Goal: Transaction & Acquisition: Purchase product/service

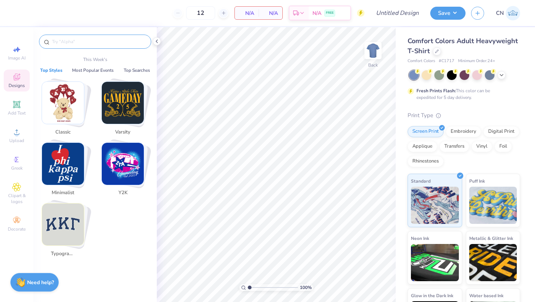
click at [72, 41] on input "text" at bounding box center [98, 41] width 95 height 7
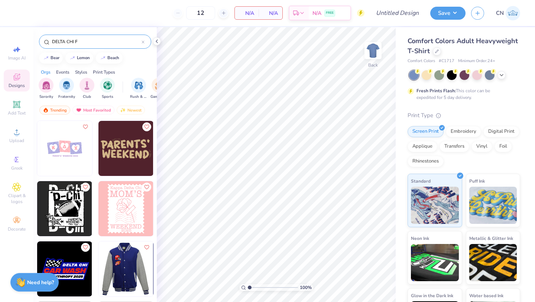
type input "DELTA CHI F"
click at [123, 262] on div at bounding box center [125, 268] width 165 height 55
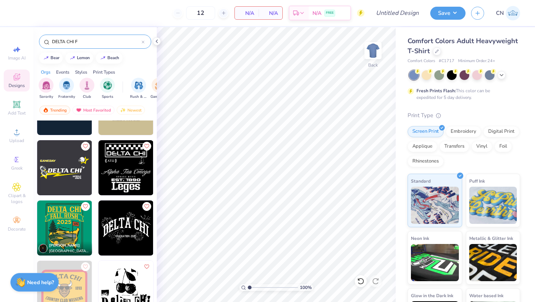
scroll to position [343, 0]
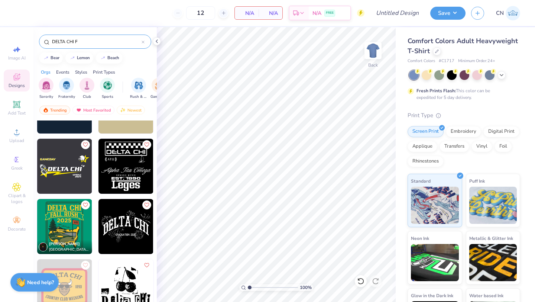
click at [69, 231] on img at bounding box center [64, 226] width 55 height 55
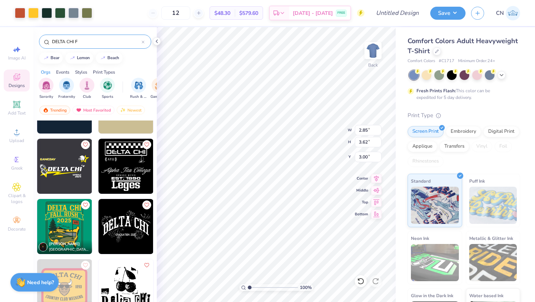
type input "2.85"
type input "3.62"
click at [501, 78] on div at bounding box center [501, 74] width 8 height 8
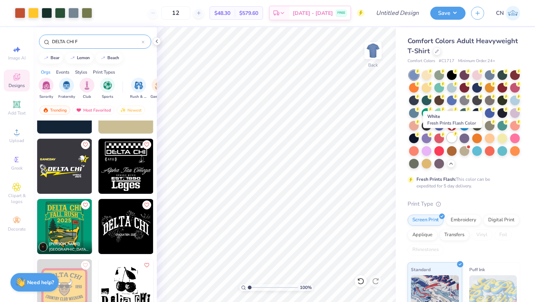
click at [454, 137] on div at bounding box center [452, 138] width 10 height 10
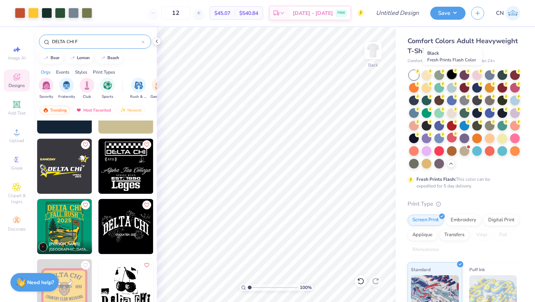
click at [450, 74] on div at bounding box center [452, 74] width 10 height 10
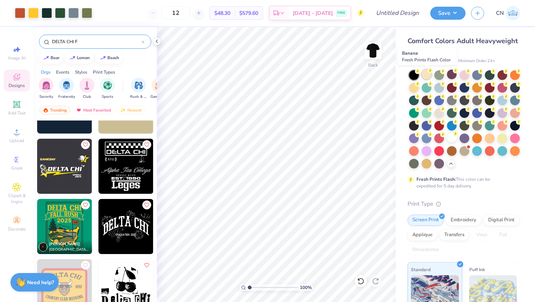
click at [425, 76] on div at bounding box center [427, 74] width 10 height 10
click at [414, 89] on div at bounding box center [414, 87] width 10 height 10
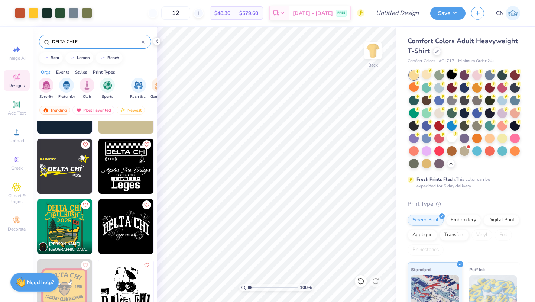
click at [452, 77] on div at bounding box center [452, 74] width 10 height 10
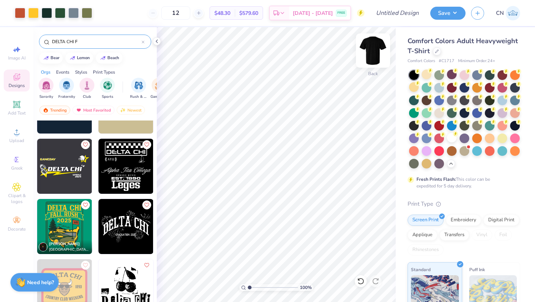
click at [370, 47] on img at bounding box center [373, 51] width 30 height 30
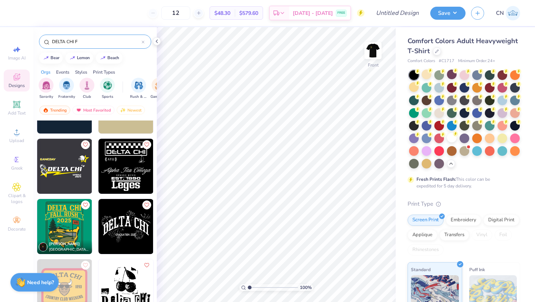
click at [58, 219] on img at bounding box center [64, 226] width 55 height 55
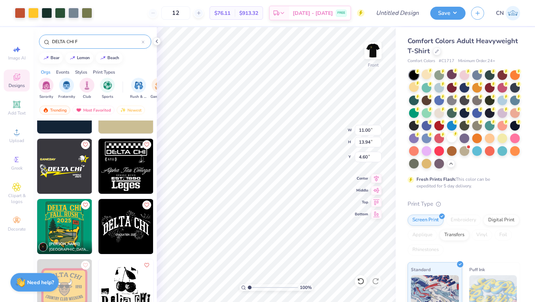
type input "4.60"
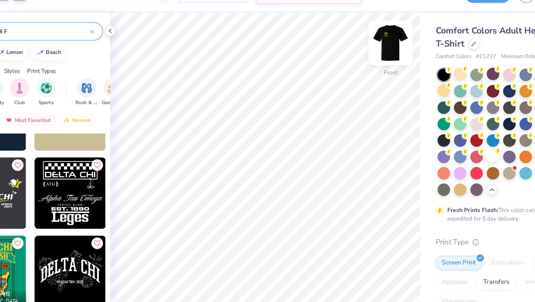
click at [374, 49] on img at bounding box center [373, 51] width 30 height 30
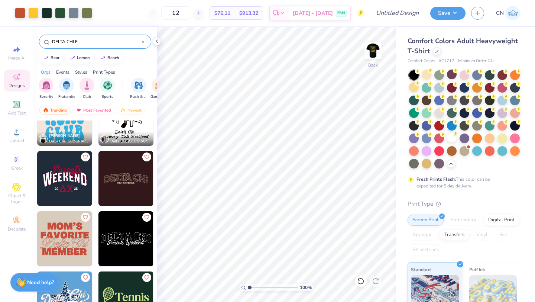
scroll to position [572, 0]
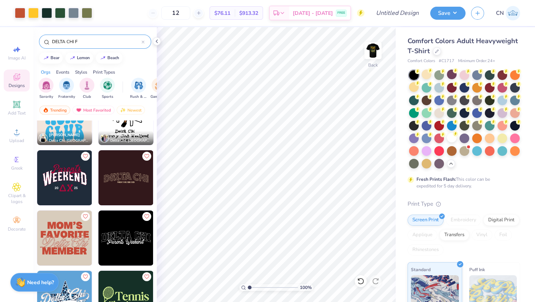
click at [74, 185] on img at bounding box center [64, 177] width 55 height 55
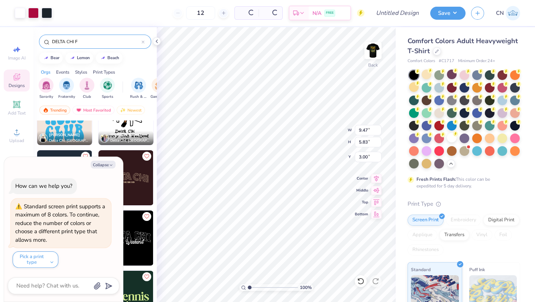
type textarea "x"
type input "2.85"
type input "3.62"
type textarea "x"
type input "3.00"
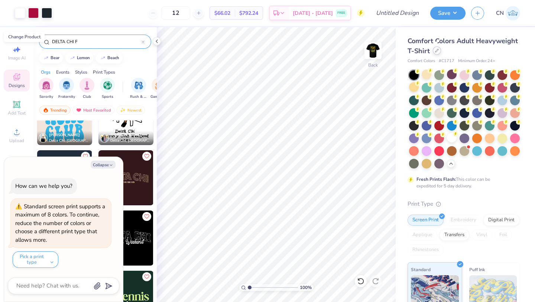
click at [437, 50] on icon at bounding box center [436, 50] width 3 height 3
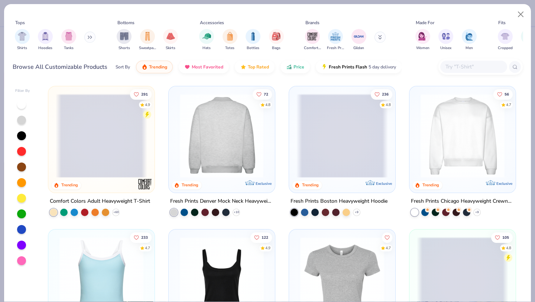
click at [176, 144] on img at bounding box center [130, 136] width 91 height 84
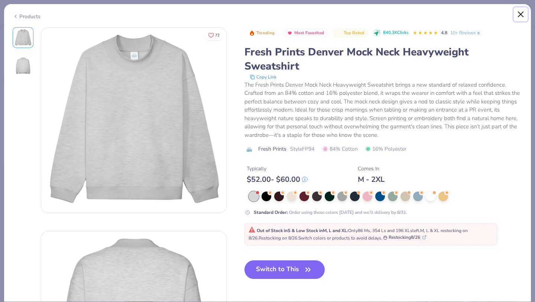
click at [520, 15] on button "Close" at bounding box center [521, 14] width 14 height 14
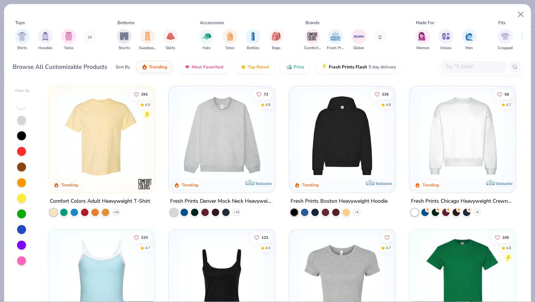
click at [467, 137] on img at bounding box center [462, 136] width 91 height 84
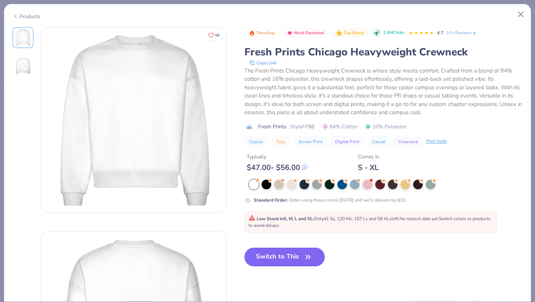
click at [289, 260] on button "Switch to This" at bounding box center [284, 256] width 81 height 19
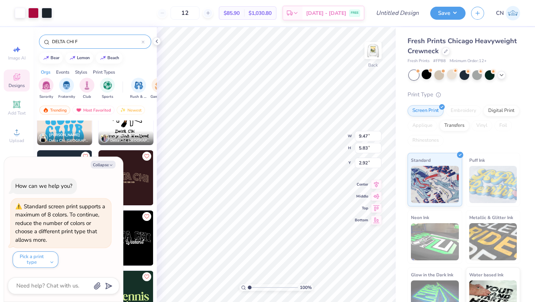
type textarea "x"
type input "11.47"
type input "7.05"
type input "2.98"
type textarea "x"
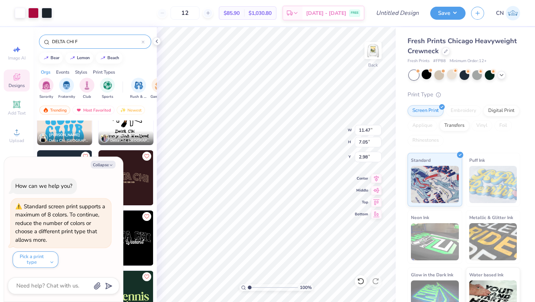
type input "3.00"
click at [376, 53] on img at bounding box center [373, 51] width 30 height 30
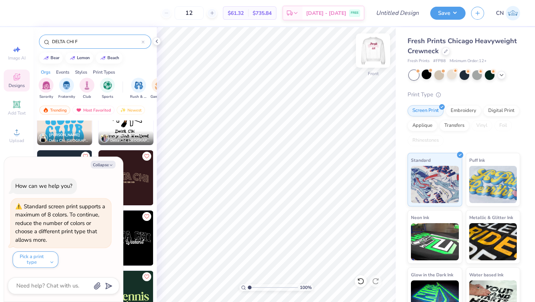
click at [378, 49] on img at bounding box center [373, 51] width 30 height 30
click at [463, 75] on div at bounding box center [464, 74] width 10 height 10
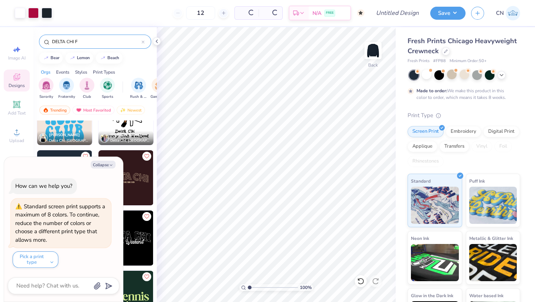
type textarea "x"
type input "50"
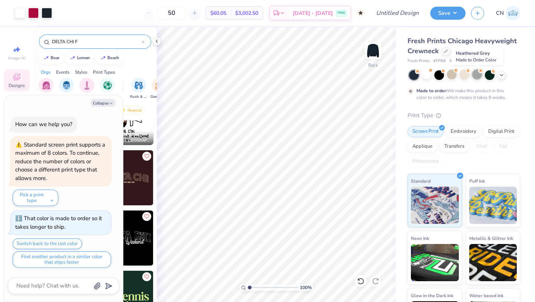
click at [476, 76] on div at bounding box center [477, 74] width 10 height 10
click at [108, 103] on button "Collapse" at bounding box center [103, 103] width 25 height 8
type textarea "x"
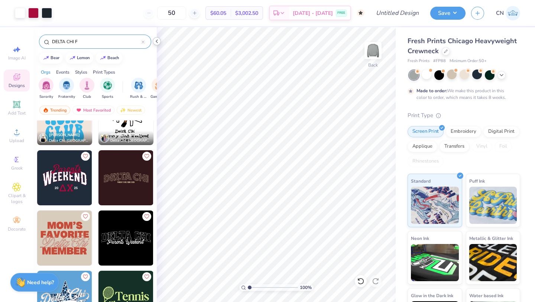
click at [155, 41] on icon at bounding box center [157, 41] width 6 height 6
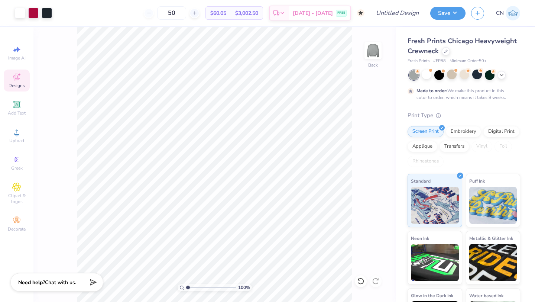
click at [18, 82] on div "Designs" at bounding box center [17, 80] width 26 height 22
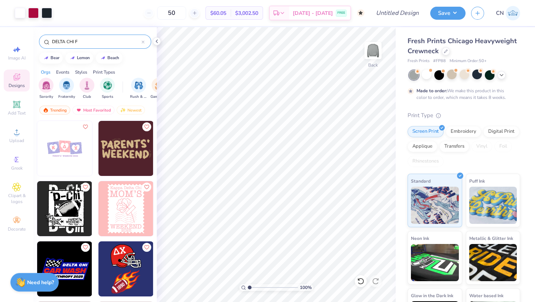
drag, startPoint x: 84, startPoint y: 39, endPoint x: 39, endPoint y: 37, distance: 45.4
click at [39, 37] on div "DELTA CHI F" at bounding box center [94, 39] width 123 height 25
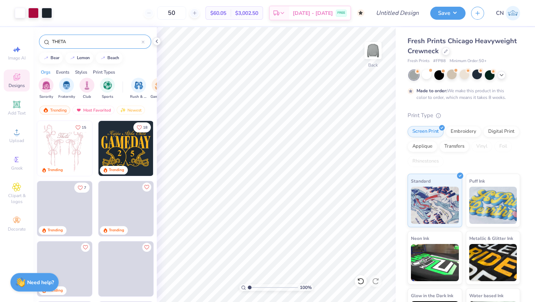
type input "THETA"
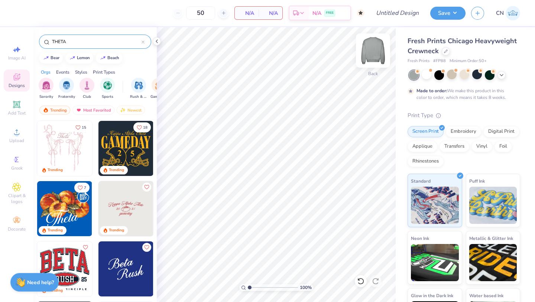
click at [367, 52] on img at bounding box center [373, 51] width 30 height 30
click at [425, 78] on div at bounding box center [427, 74] width 10 height 10
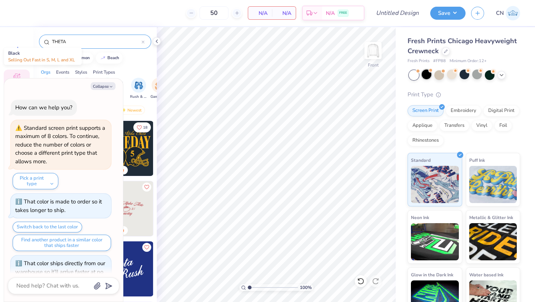
scroll to position [119, 0]
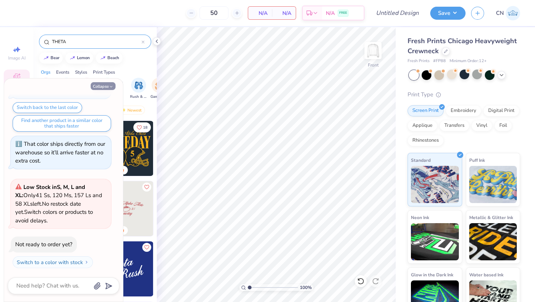
click at [114, 87] on button "Collapse" at bounding box center [103, 86] width 25 height 8
type textarea "x"
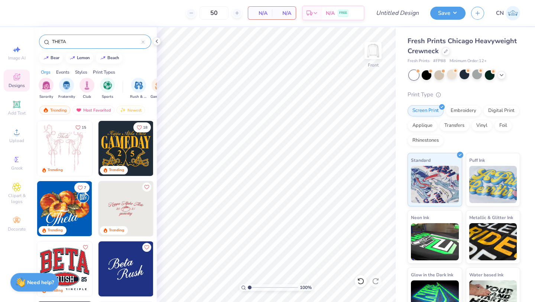
click at [62, 148] on img at bounding box center [64, 148] width 55 height 55
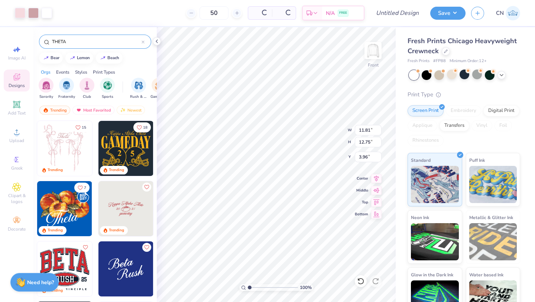
type input "3.96"
type input "12.88"
type input "13.90"
type input "13.64"
type input "14.72"
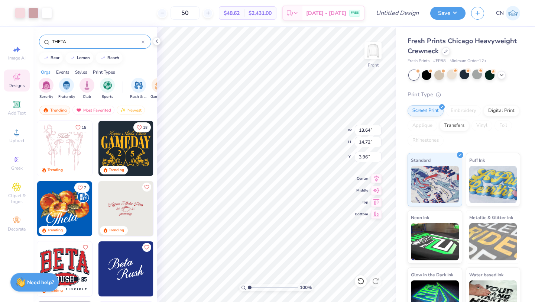
type input "4.14"
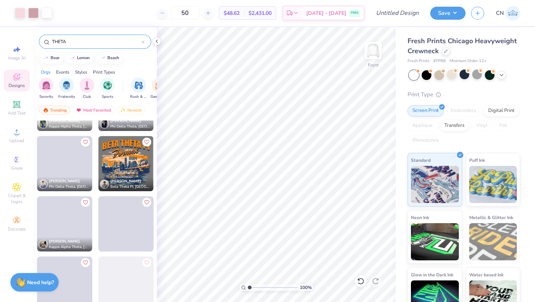
scroll to position [946, 0]
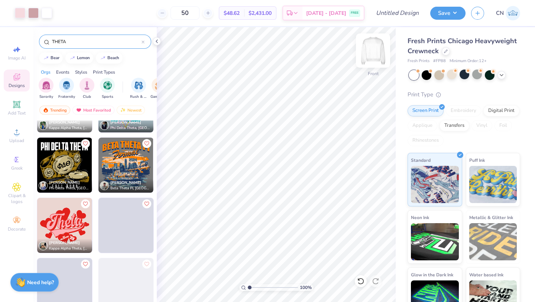
click at [371, 52] on img at bounding box center [373, 51] width 30 height 30
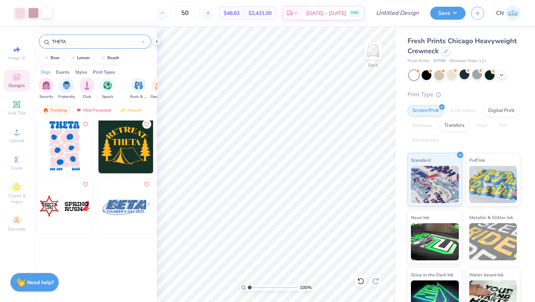
scroll to position [0, 0]
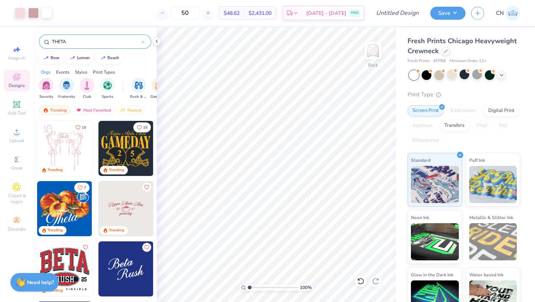
click at [73, 151] on img at bounding box center [64, 148] width 55 height 55
type input "4.73"
type input "5.10"
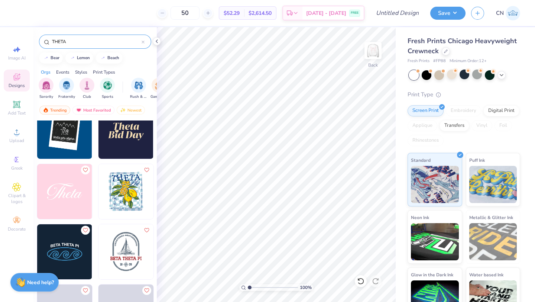
scroll to position [1168, 0]
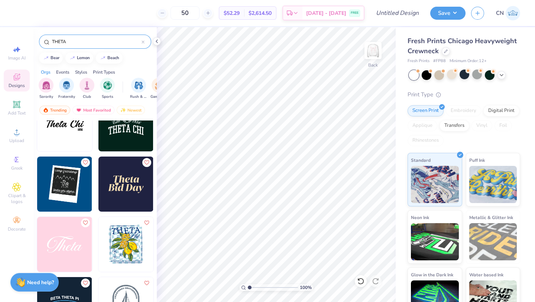
click at [72, 252] on img at bounding box center [64, 244] width 55 height 55
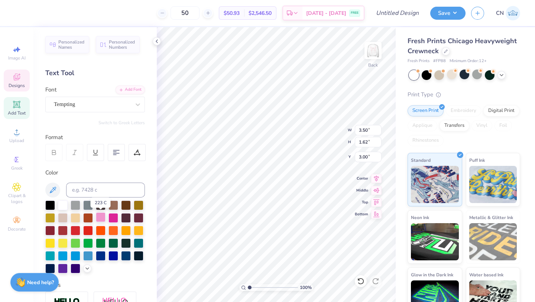
click at [99, 218] on div at bounding box center [101, 217] width 10 height 10
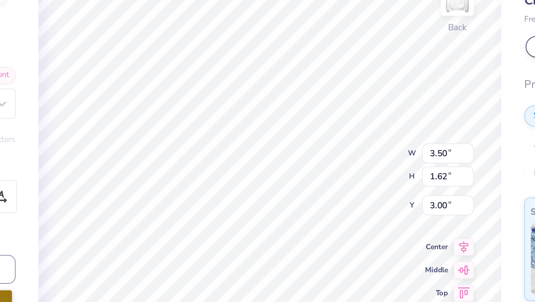
type input "4.36"
type input "5.86"
type input "2.71"
type input "7.47"
type input "3.45"
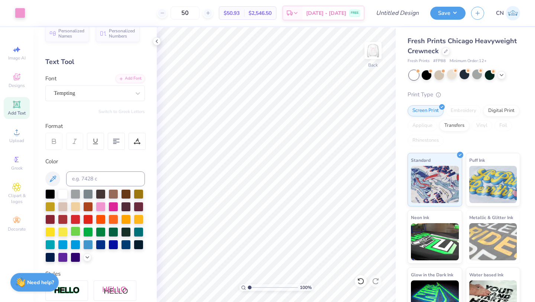
scroll to position [12, 0]
click at [379, 52] on img at bounding box center [373, 51] width 30 height 30
click at [379, 52] on img at bounding box center [373, 50] width 15 height 15
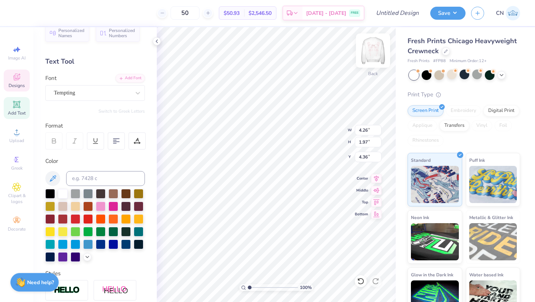
type input "4.26"
type input "1.97"
type input "3.00"
type input "3.54"
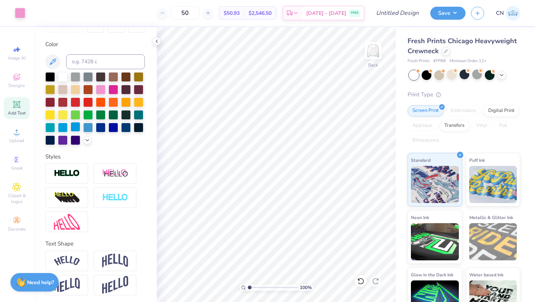
scroll to position [130, 0]
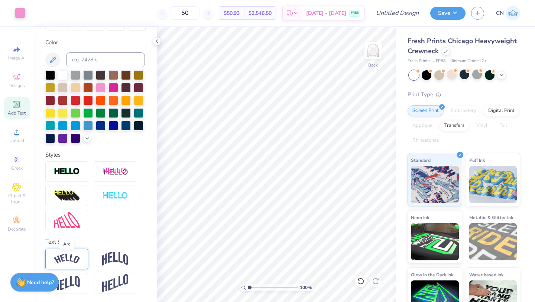
click at [69, 257] on img at bounding box center [67, 259] width 26 height 10
click at [110, 262] on img at bounding box center [115, 258] width 26 height 14
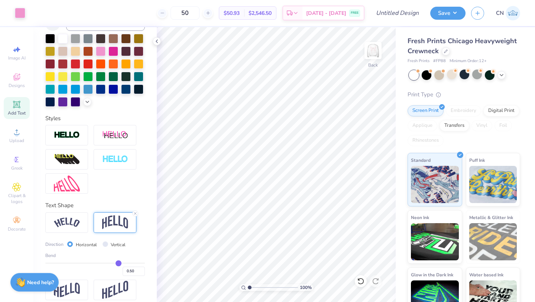
scroll to position [173, 0]
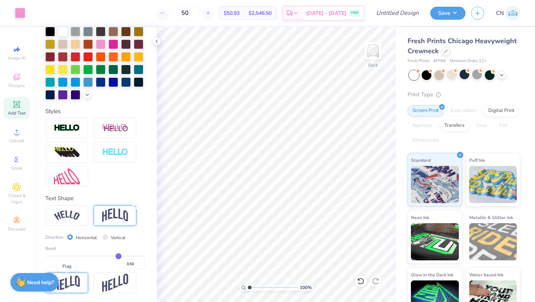
click at [73, 281] on img at bounding box center [67, 282] width 26 height 14
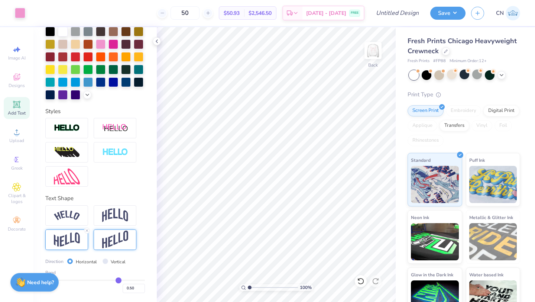
click at [118, 239] on img at bounding box center [115, 239] width 26 height 18
click at [75, 211] on img at bounding box center [67, 215] width 26 height 10
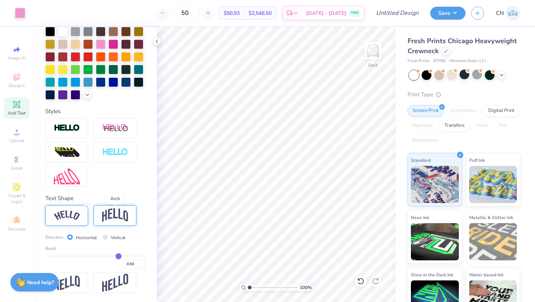
click at [108, 211] on img at bounding box center [115, 215] width 26 height 14
click at [64, 215] on img at bounding box center [67, 215] width 26 height 10
type input "3.34"
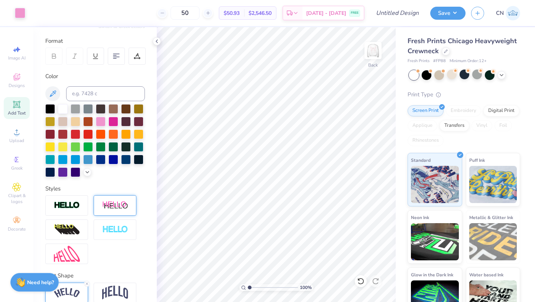
scroll to position [0, 0]
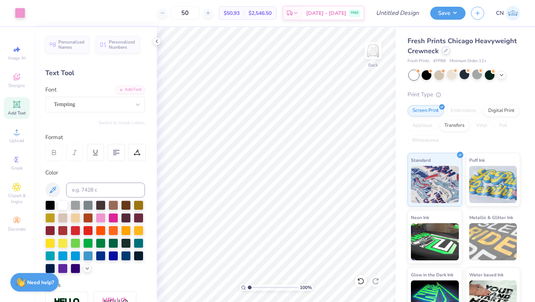
click at [447, 53] on div at bounding box center [446, 50] width 8 height 8
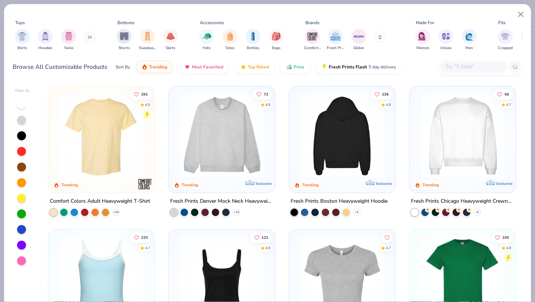
scroll to position [45, 0]
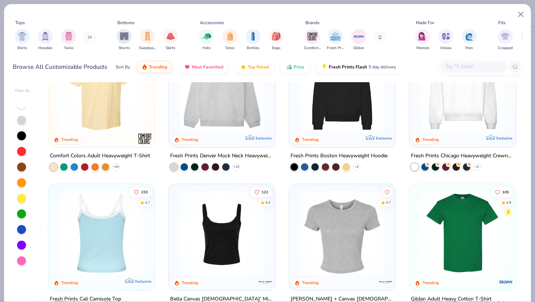
click at [119, 243] on img at bounding box center [101, 233] width 91 height 84
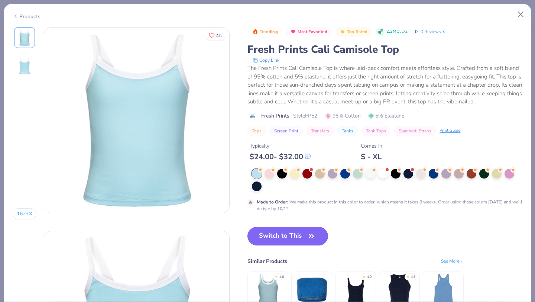
click at [296, 240] on button "Switch to This" at bounding box center [287, 236] width 81 height 19
click at [300, 236] on button "Switch to This" at bounding box center [287, 236] width 81 height 19
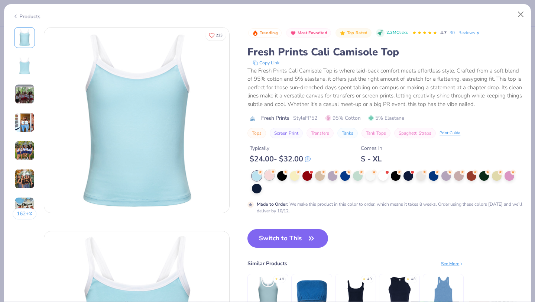
click at [269, 178] on div at bounding box center [269, 175] width 10 height 10
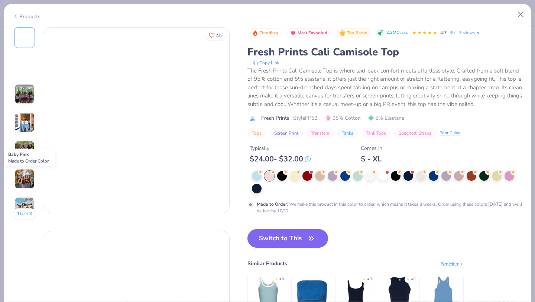
scroll to position [189, 0]
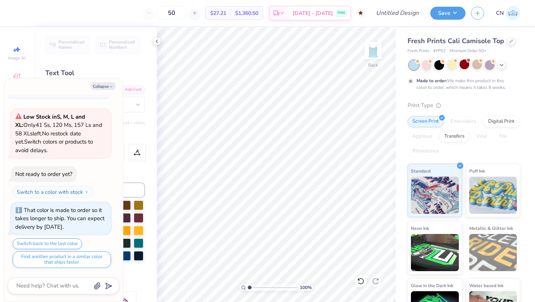
click at [116, 87] on div "Collapse" at bounding box center [63, 86] width 111 height 8
click at [113, 85] on icon "button" at bounding box center [111, 86] width 4 height 4
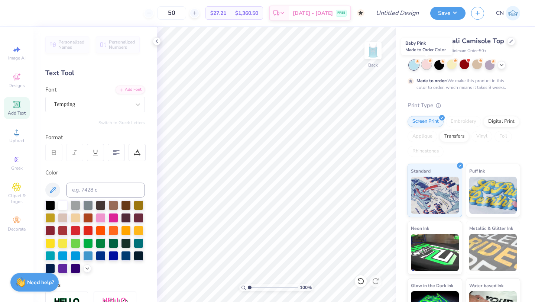
click at [424, 68] on div at bounding box center [427, 64] width 10 height 10
click at [501, 65] on icon at bounding box center [501, 64] width 6 height 6
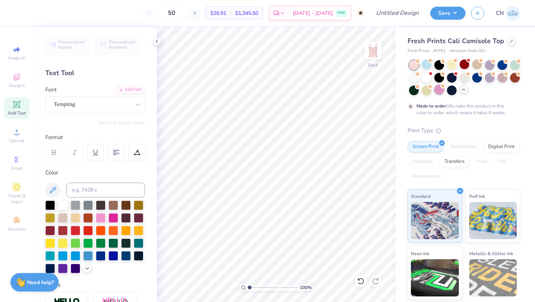
click at [441, 92] on div at bounding box center [439, 90] width 10 height 10
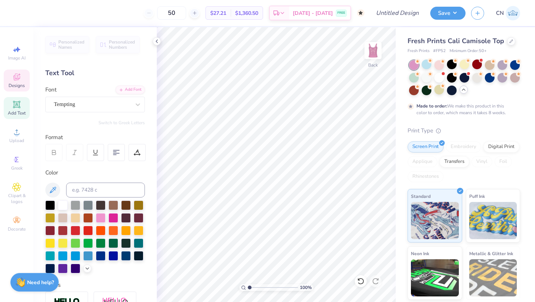
click at [443, 65] on div at bounding box center [439, 65] width 10 height 10
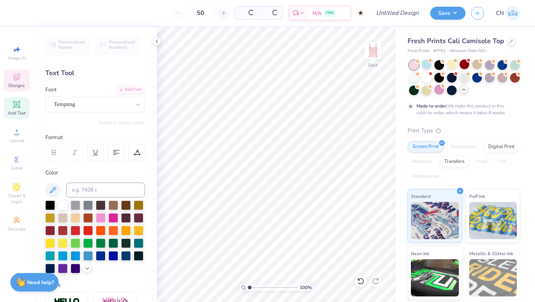
click at [19, 82] on span "Designs" at bounding box center [17, 85] width 16 height 6
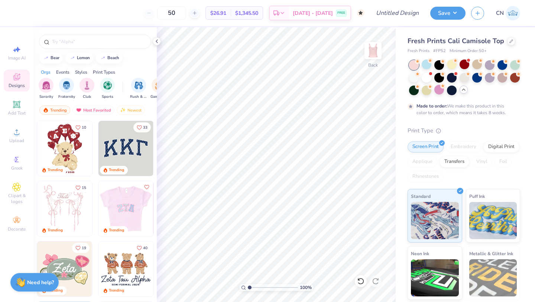
click at [127, 204] on div at bounding box center [125, 208] width 165 height 55
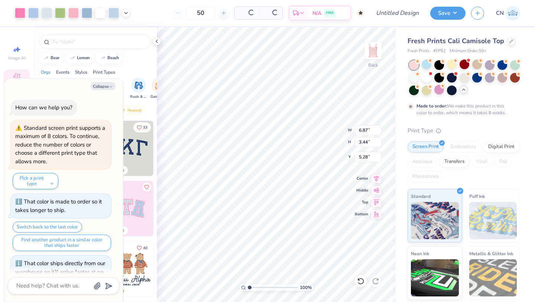
scroll to position [263, 0]
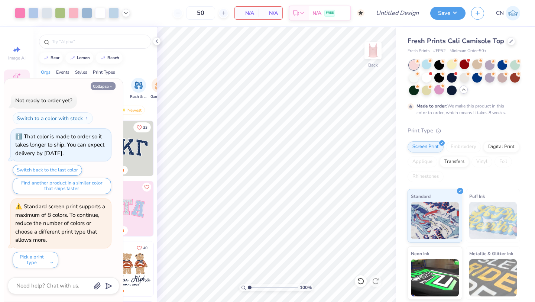
click at [112, 86] on icon "button" at bounding box center [111, 86] width 4 height 4
type textarea "x"
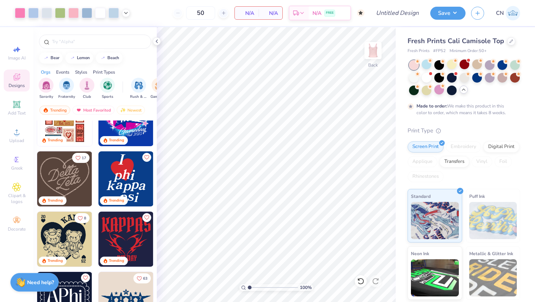
scroll to position [332, 0]
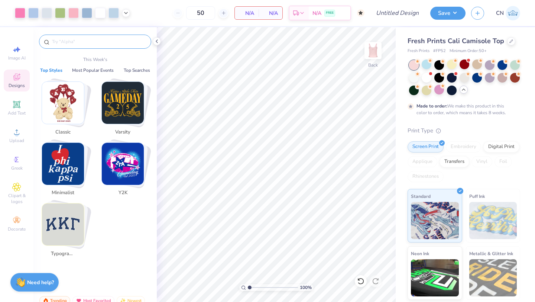
click at [92, 44] on input "text" at bounding box center [98, 41] width 95 height 7
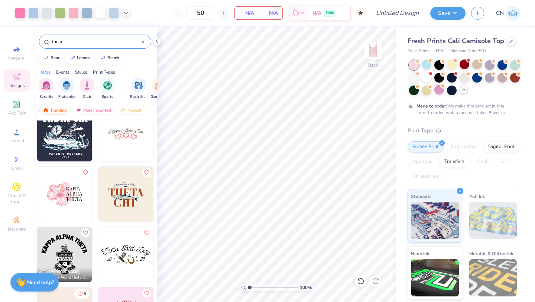
scroll to position [316, 0]
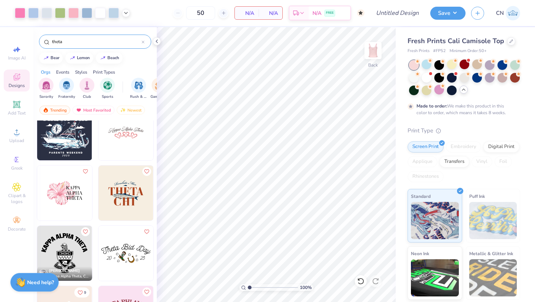
type input "theta"
click at [64, 191] on img at bounding box center [64, 192] width 55 height 55
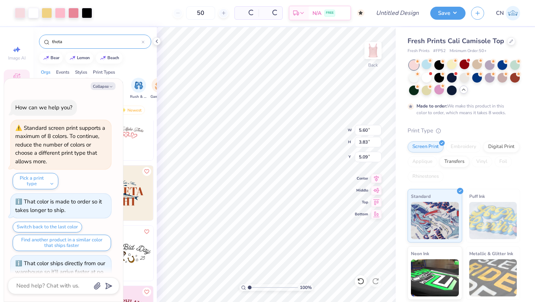
scroll to position [337, 0]
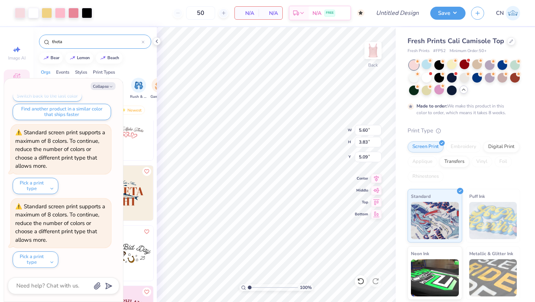
type textarea "x"
type input "2.32"
type input "3.05"
type input "5.53"
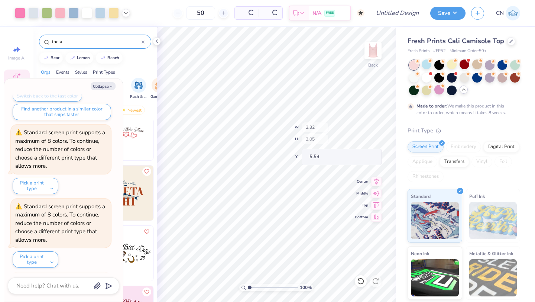
scroll to position [410, 0]
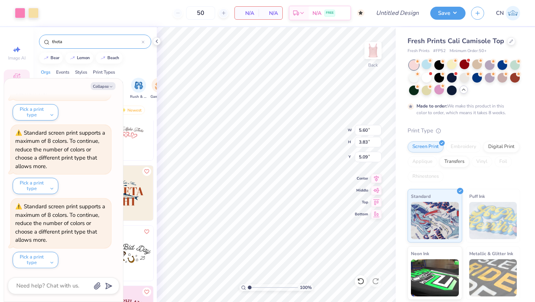
type textarea "x"
type input "6.87"
type input "3.44"
type input "5.28"
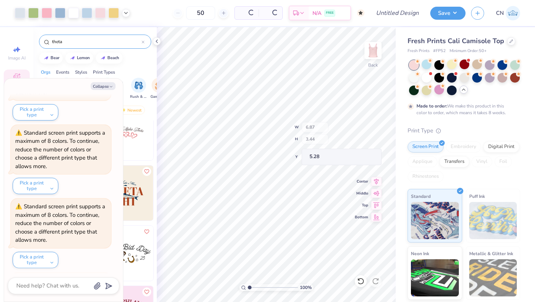
scroll to position [484, 0]
type textarea "x"
type input "2.49"
type input "3.11"
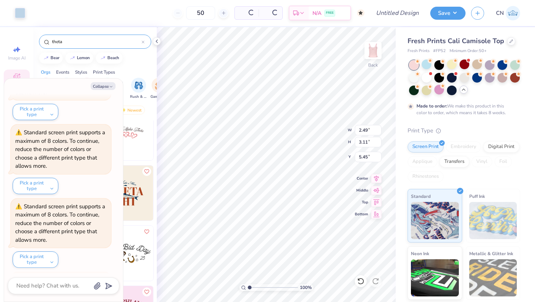
type input "5.45"
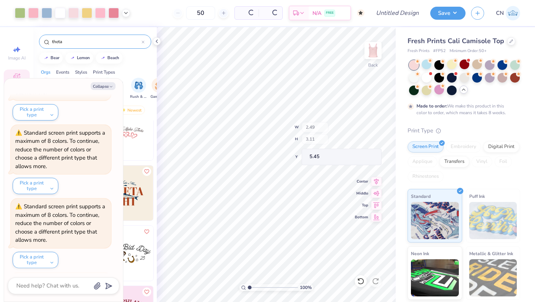
scroll to position [632, 0]
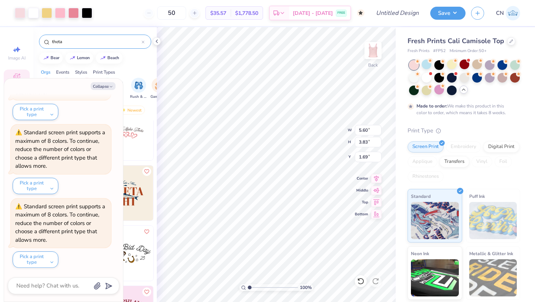
type textarea "x"
type input "2.84"
type textarea "x"
type input "6.39"
type input "4.37"
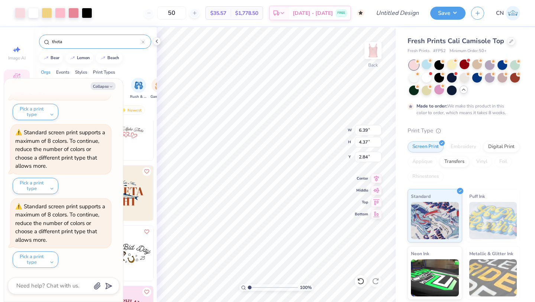
type textarea "x"
type input "7.55"
type input "5.16"
type textarea "x"
type input "8.45"
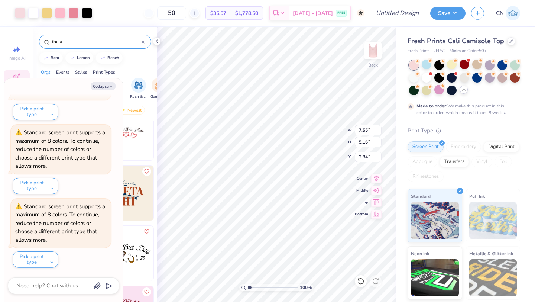
type input "5.78"
type textarea "x"
type input "2.86"
type textarea "x"
type input "2.85"
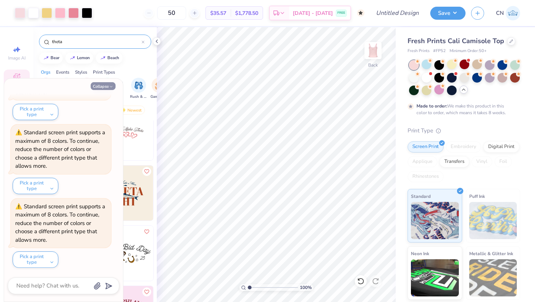
click at [111, 88] on icon "button" at bounding box center [111, 86] width 4 height 4
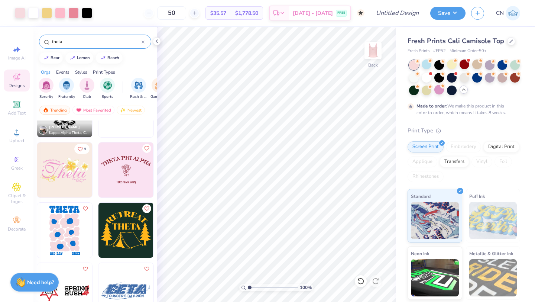
scroll to position [463, 0]
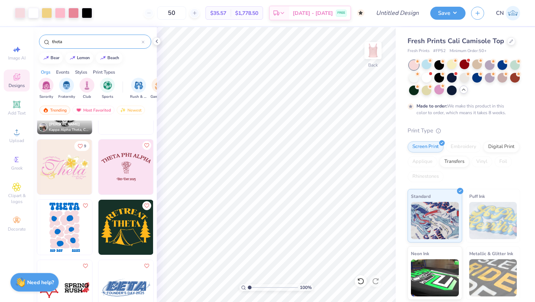
click at [61, 166] on img at bounding box center [64, 166] width 55 height 55
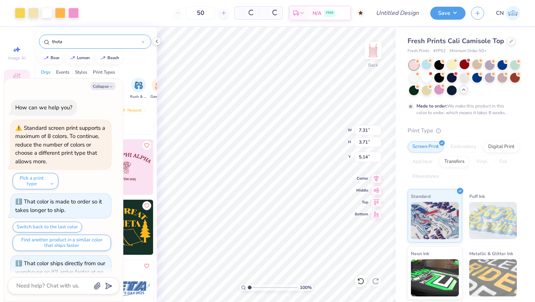
scroll to position [705, 0]
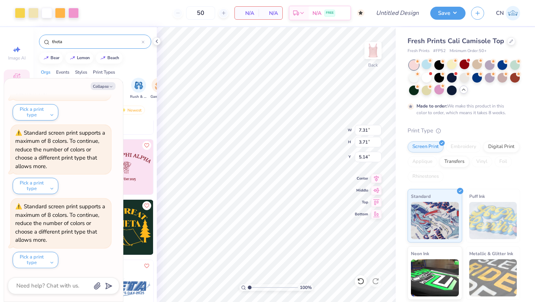
type textarea "x"
type input "8.45"
type input "5.78"
type input "2.86"
click at [413, 81] on div at bounding box center [414, 77] width 10 height 10
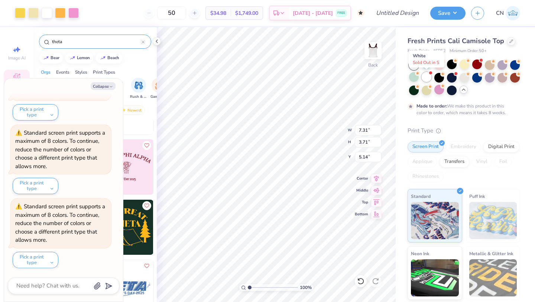
click at [428, 78] on div at bounding box center [427, 77] width 10 height 10
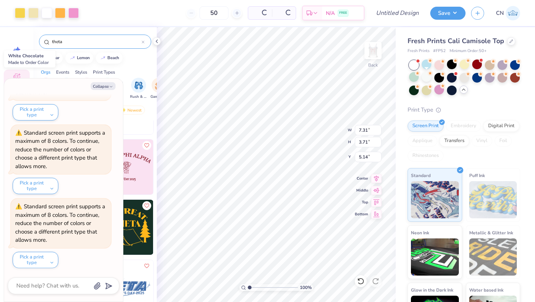
scroll to position [873, 0]
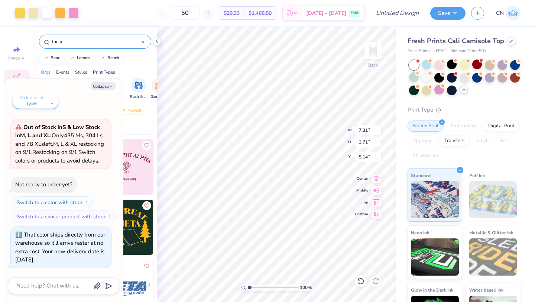
type textarea "x"
type input "2.41"
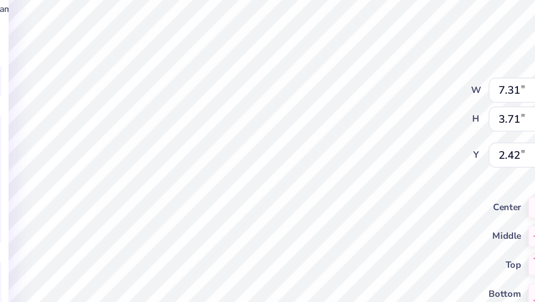
type textarea "x"
type input "2.03"
type input "0.32"
type input "5.49"
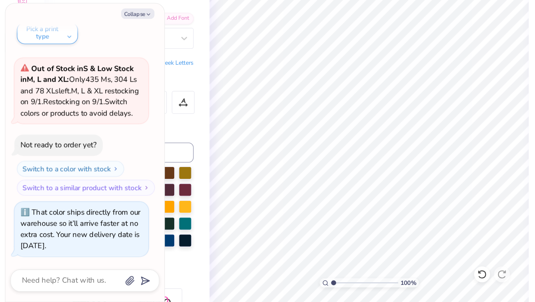
scroll to position [0, 0]
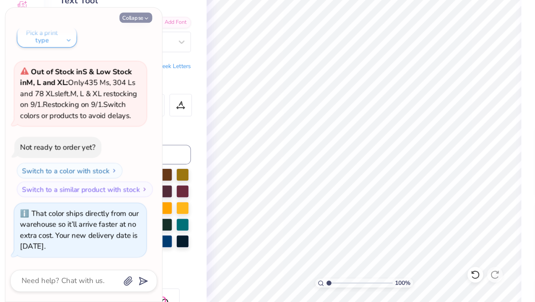
click at [113, 85] on icon "button" at bounding box center [111, 86] width 4 height 4
type textarea "x"
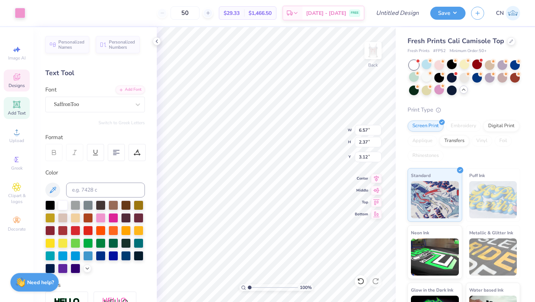
type input "3.12"
click at [77, 46] on span "Personalized Names" at bounding box center [71, 43] width 26 height 10
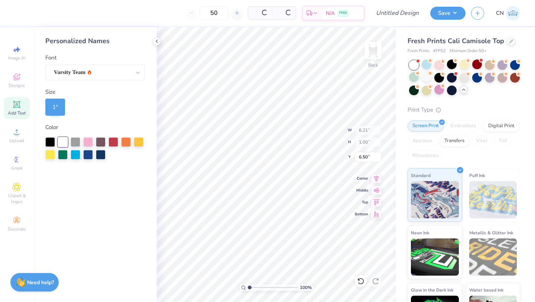
type input "6.21"
type input "1.00"
type input "6.50"
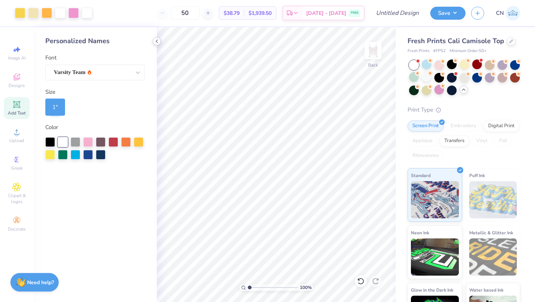
click at [157, 43] on icon at bounding box center [157, 41] width 6 height 6
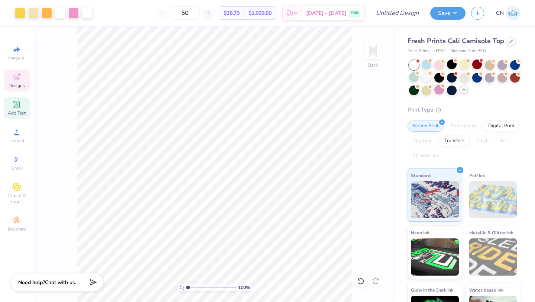
click at [22, 77] on div "Designs" at bounding box center [17, 80] width 26 height 22
